Goal: Task Accomplishment & Management: Complete application form

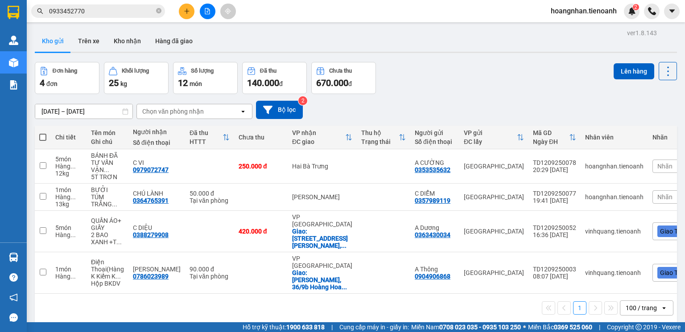
click at [128, 8] on input "0933452770" at bounding box center [101, 11] width 105 height 10
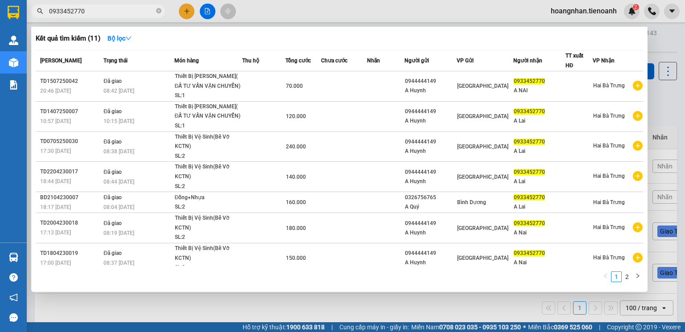
click at [128, 8] on input "0933452770" at bounding box center [101, 11] width 105 height 10
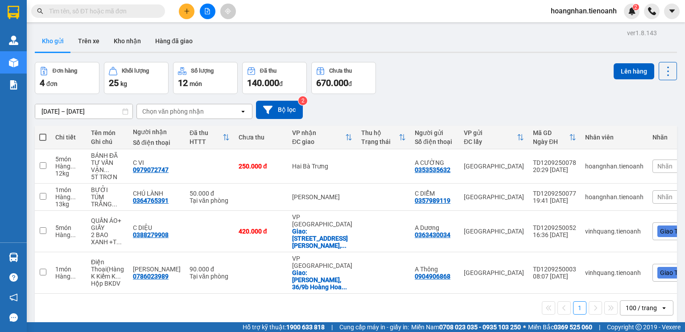
click at [101, 7] on input "text" at bounding box center [101, 11] width 105 height 10
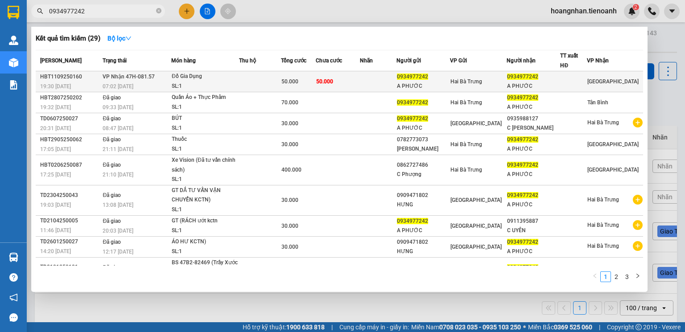
type input "0934977242"
click at [262, 80] on td at bounding box center [260, 81] width 42 height 21
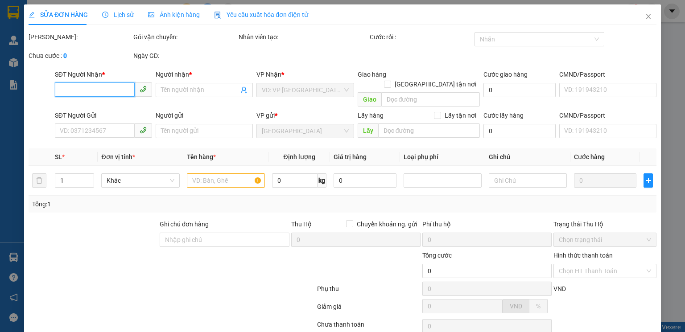
type input "0934977242"
type input "A PHƯỚC"
type input "0934977242"
type input "A PHƯỚC"
type input "50.000"
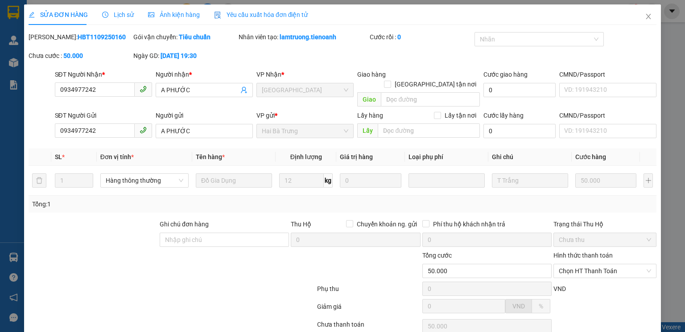
click at [114, 251] on div at bounding box center [120, 266] width 184 height 31
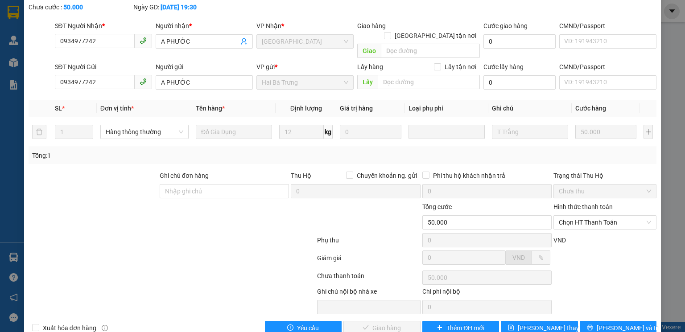
scroll to position [59, 0]
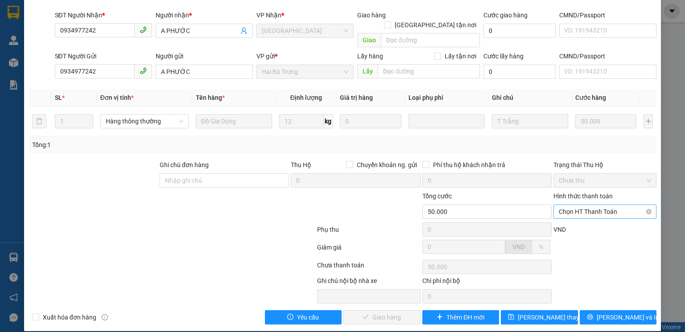
drag, startPoint x: 575, startPoint y: 202, endPoint x: 577, endPoint y: 207, distance: 5.4
click at [575, 205] on span "Chọn HT Thanh Toán" at bounding box center [605, 211] width 92 height 13
click at [586, 222] on div "Tại văn phòng" at bounding box center [600, 220] width 92 height 10
type input "0"
click at [367, 313] on span "Lưu và Giao hàng" at bounding box center [403, 318] width 86 height 10
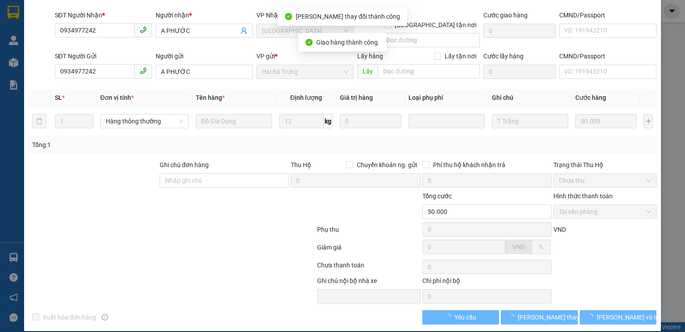
scroll to position [69, 0]
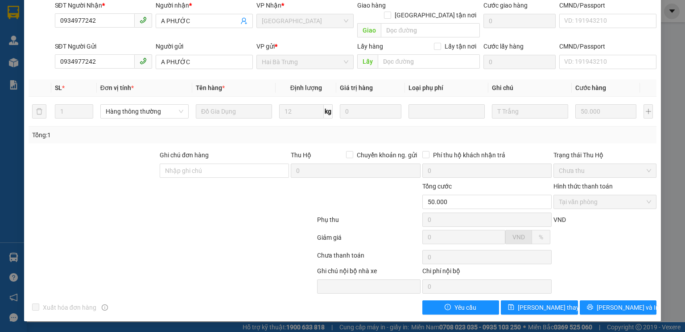
drag, startPoint x: 191, startPoint y: 218, endPoint x: 203, endPoint y: 215, distance: 12.9
click at [203, 215] on div at bounding box center [172, 222] width 288 height 18
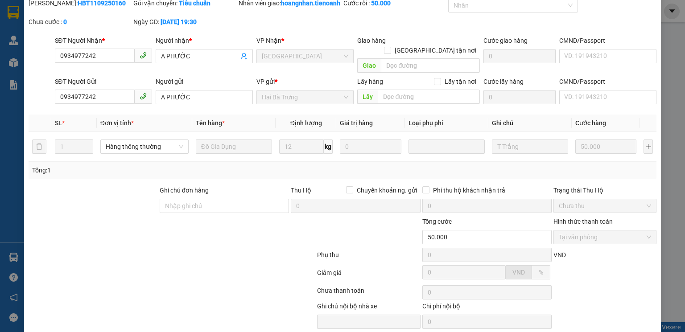
scroll to position [0, 0]
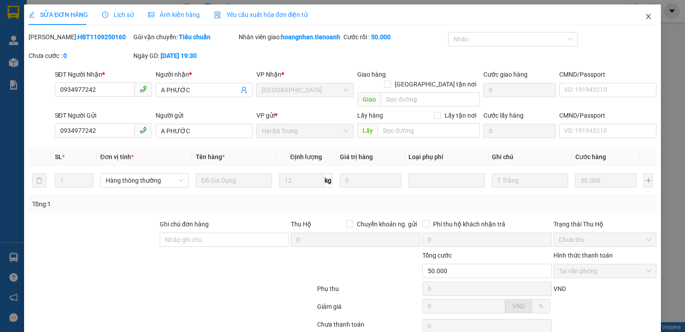
click at [646, 16] on icon "close" at bounding box center [648, 16] width 5 height 5
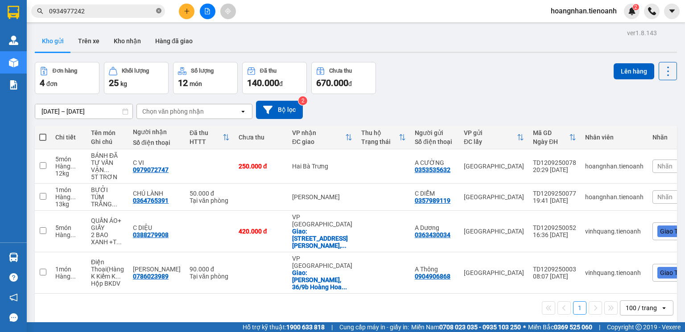
click at [158, 13] on icon "close-circle" at bounding box center [158, 10] width 5 height 5
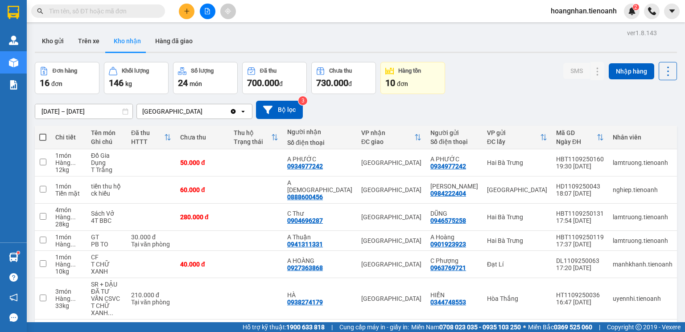
click at [577, 14] on span "hoangnhan.tienoanh" at bounding box center [583, 10] width 80 height 11
click at [574, 29] on span "Đăng xuất" at bounding box center [588, 28] width 62 height 10
